Goal: Task Accomplishment & Management: Use online tool/utility

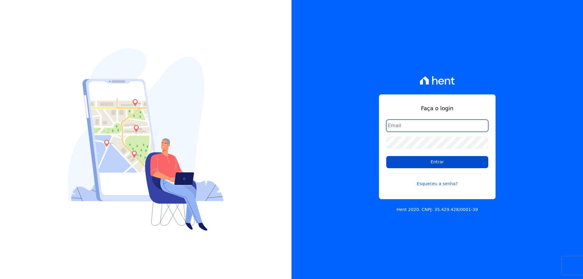
type input "[EMAIL_ADDRESS][DOMAIN_NAME]"
click at [459, 161] on input "Entrar" at bounding box center [437, 162] width 102 height 12
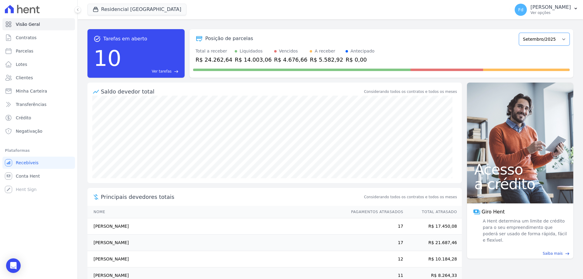
click at [535, 38] on select "Março/2024 Abril/2024 Maio/2024 Junho/2024 Julho/2024 Agosto/2024 Setembro/2024…" at bounding box center [544, 39] width 51 height 13
click at [534, 38] on select "Março/2024 Abril/2024 Maio/2024 Junho/2024 Julho/2024 Agosto/2024 Setembro/2024…" at bounding box center [544, 39] width 51 height 13
click at [166, 69] on span "Ver tarefas" at bounding box center [162, 71] width 20 height 5
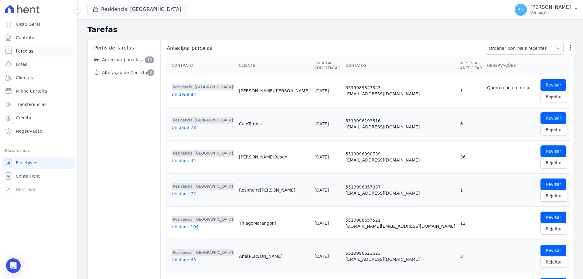
click at [25, 46] on link "Parcelas" at bounding box center [38, 51] width 73 height 12
select select
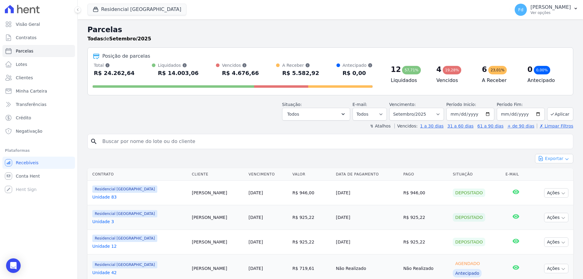
click at [554, 156] on button "Exportar" at bounding box center [554, 158] width 38 height 9
click at [558, 172] on span "Exportar PDF" at bounding box center [554, 173] width 32 height 6
